Goal: Information Seeking & Learning: Learn about a topic

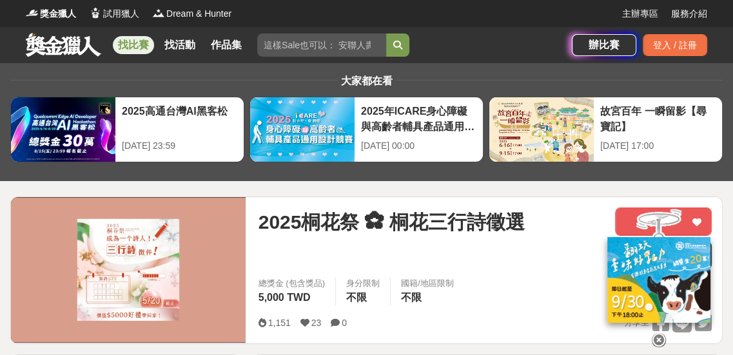
click at [134, 40] on link "找比賽" at bounding box center [133, 45] width 41 height 18
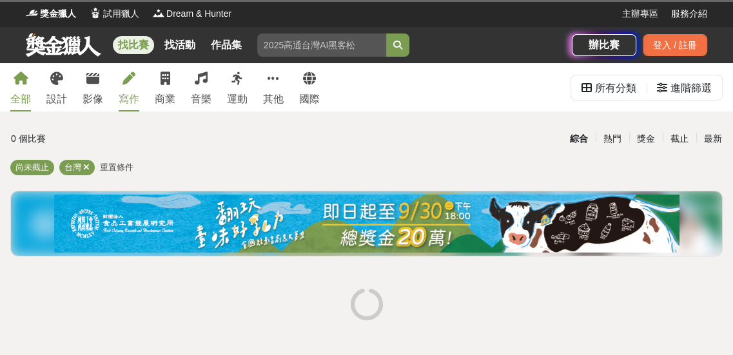
click at [127, 96] on div "寫作" at bounding box center [129, 99] width 21 height 15
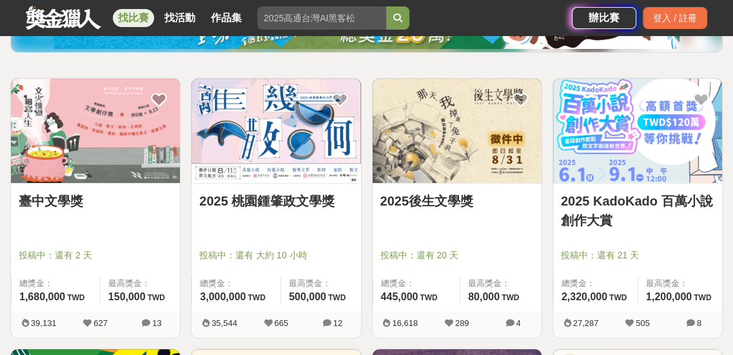
scroll to position [193, 0]
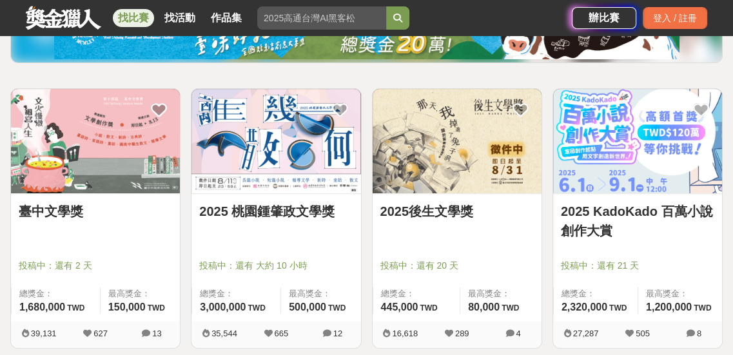
click at [463, 213] on link "2025後生文學獎" at bounding box center [457, 211] width 153 height 19
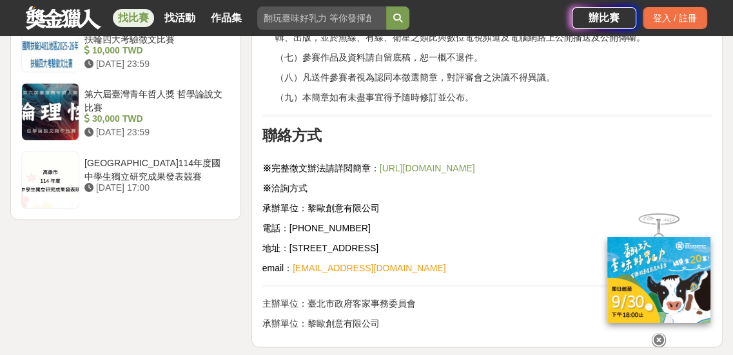
scroll to position [1806, 0]
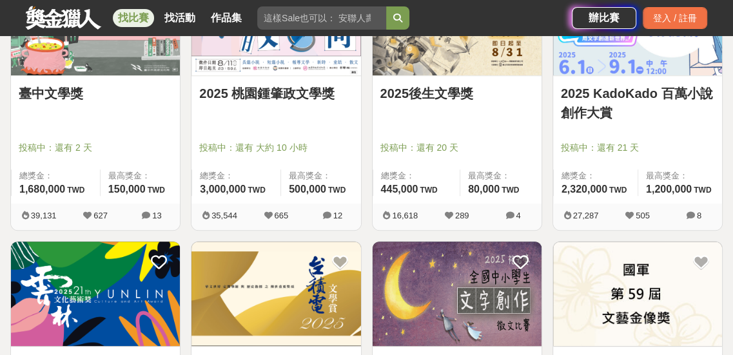
scroll to position [322, 0]
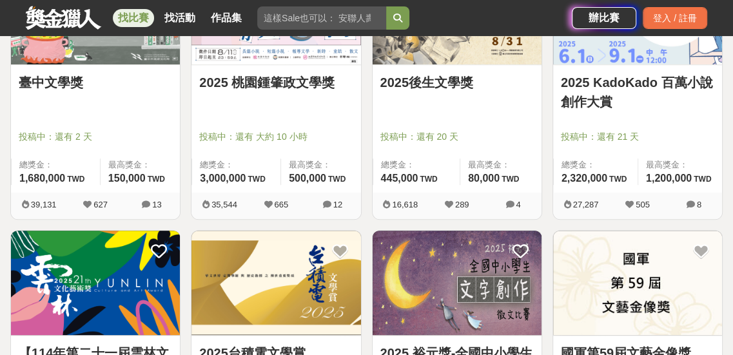
click at [318, 90] on link "2025 桃園鍾肇政文學獎" at bounding box center [275, 82] width 153 height 19
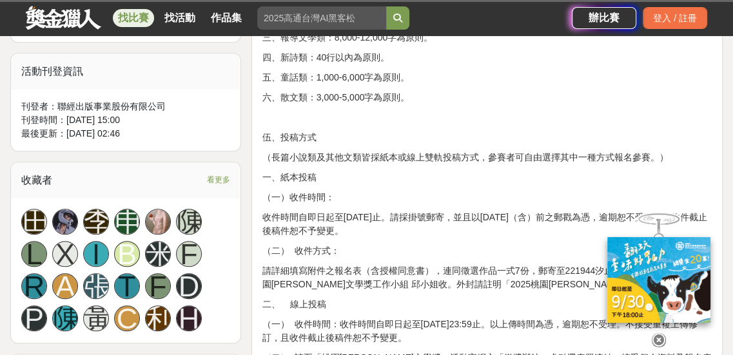
scroll to position [709, 0]
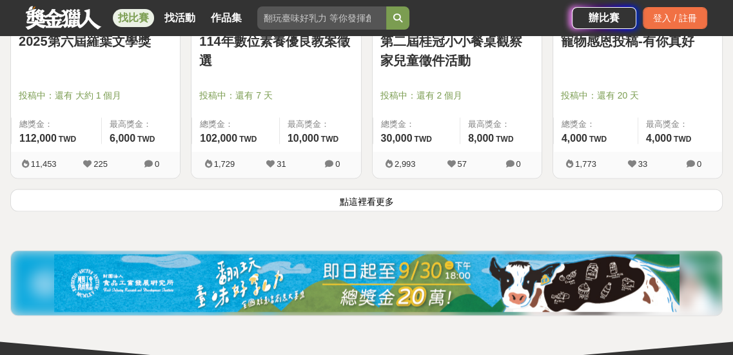
scroll to position [1806, 0]
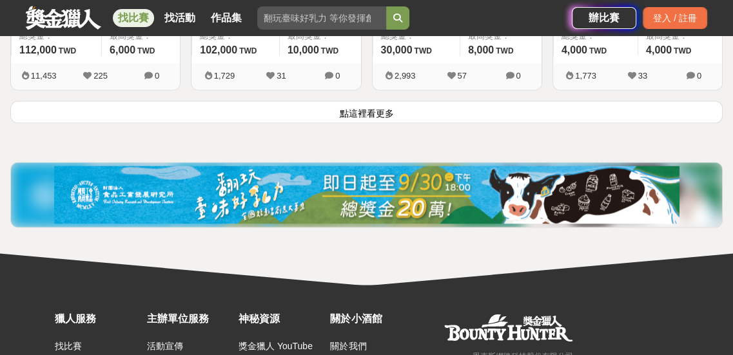
click at [435, 109] on button "點這裡看更多" at bounding box center [366, 112] width 713 height 23
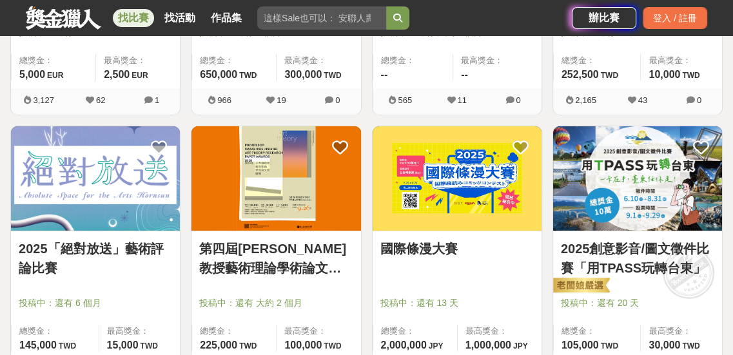
scroll to position [3225, 0]
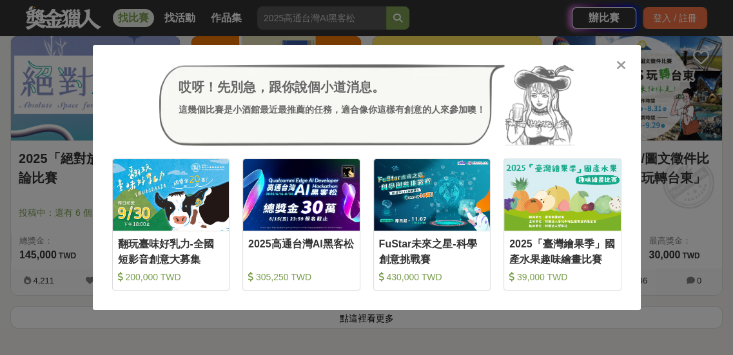
click at [626, 67] on div at bounding box center [621, 64] width 13 height 13
